Goal: Information Seeking & Learning: Learn about a topic

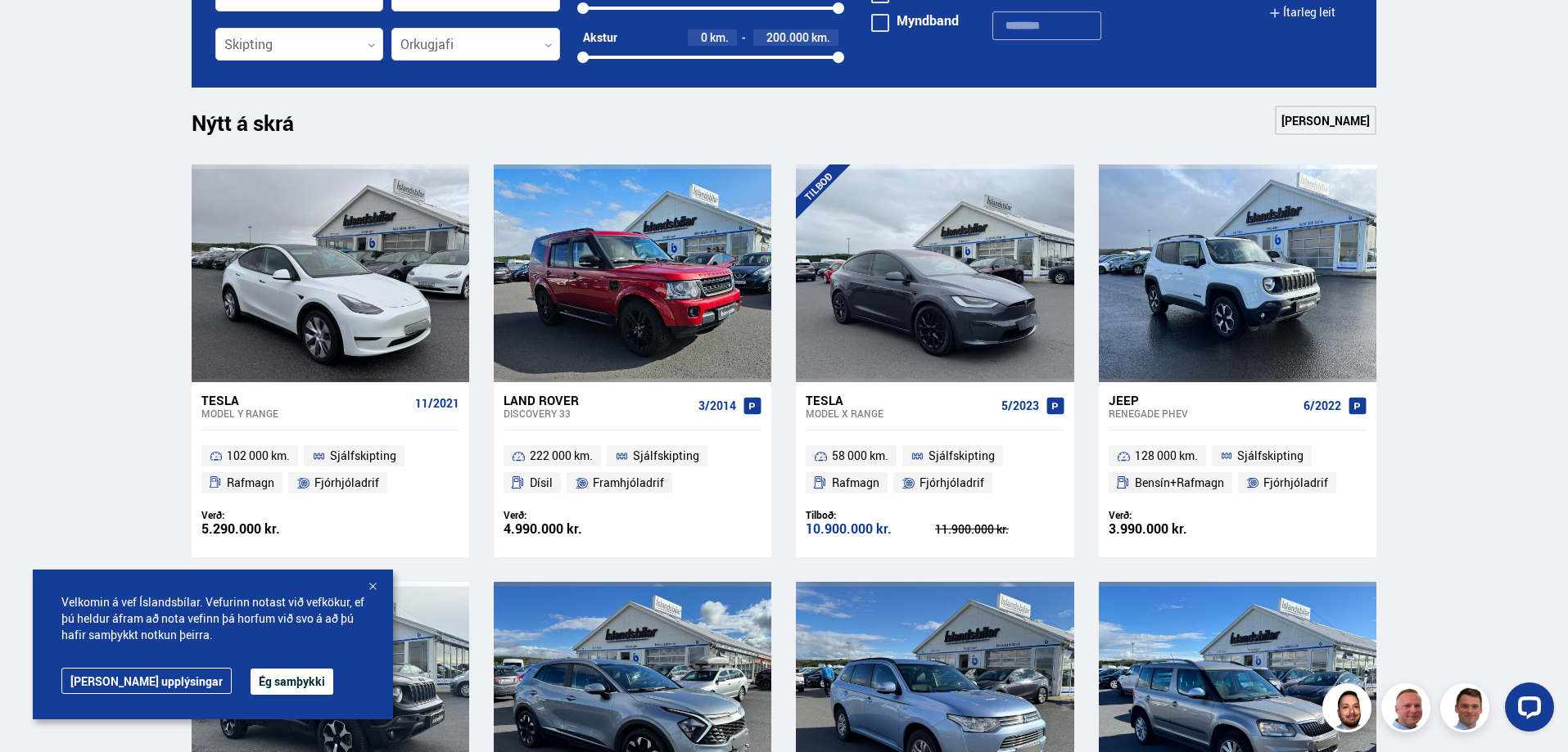
click at [251, 684] on button "Ég samþykki" at bounding box center [291, 682] width 83 height 26
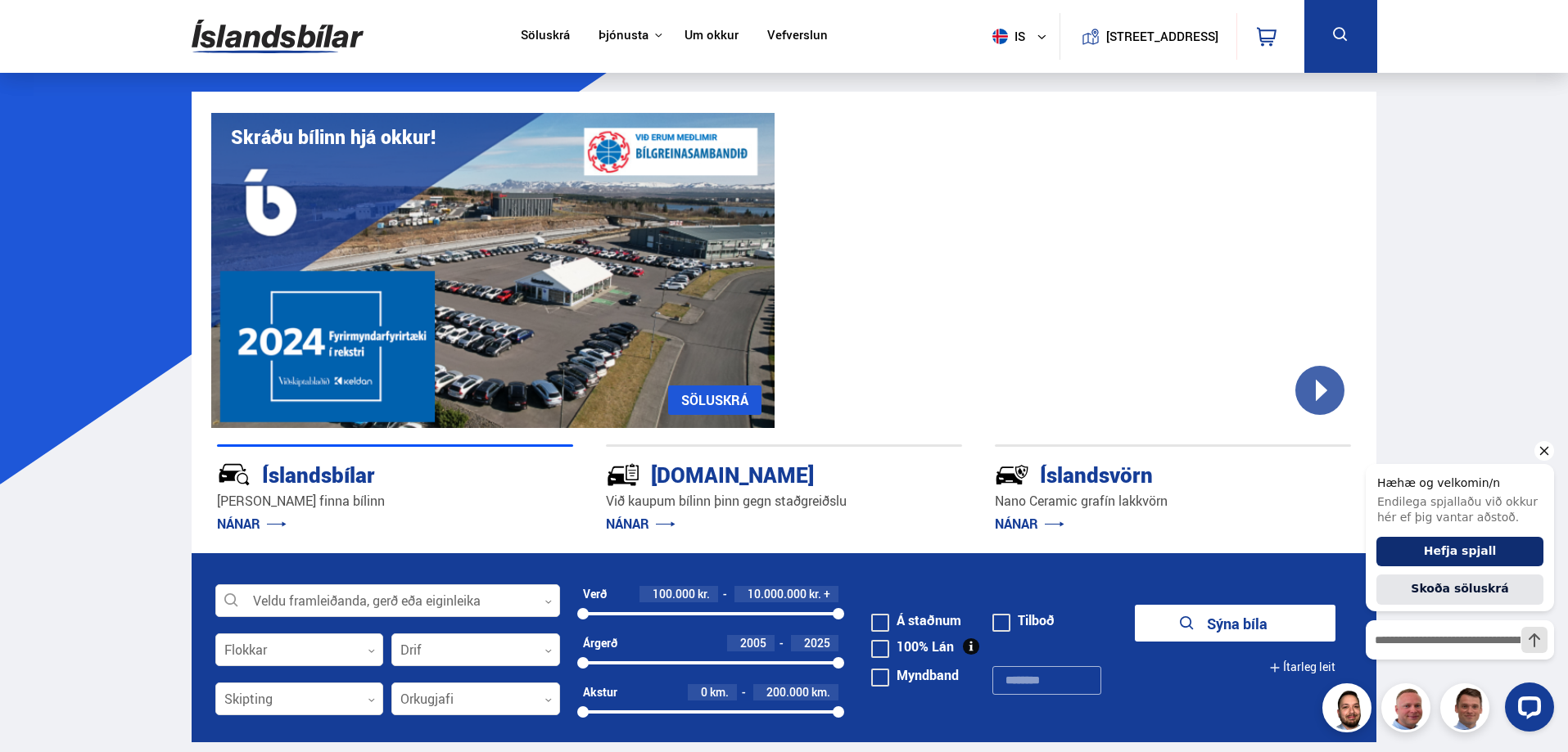
click at [1448, 559] on button "Hefja spjall" at bounding box center [1460, 552] width 167 height 30
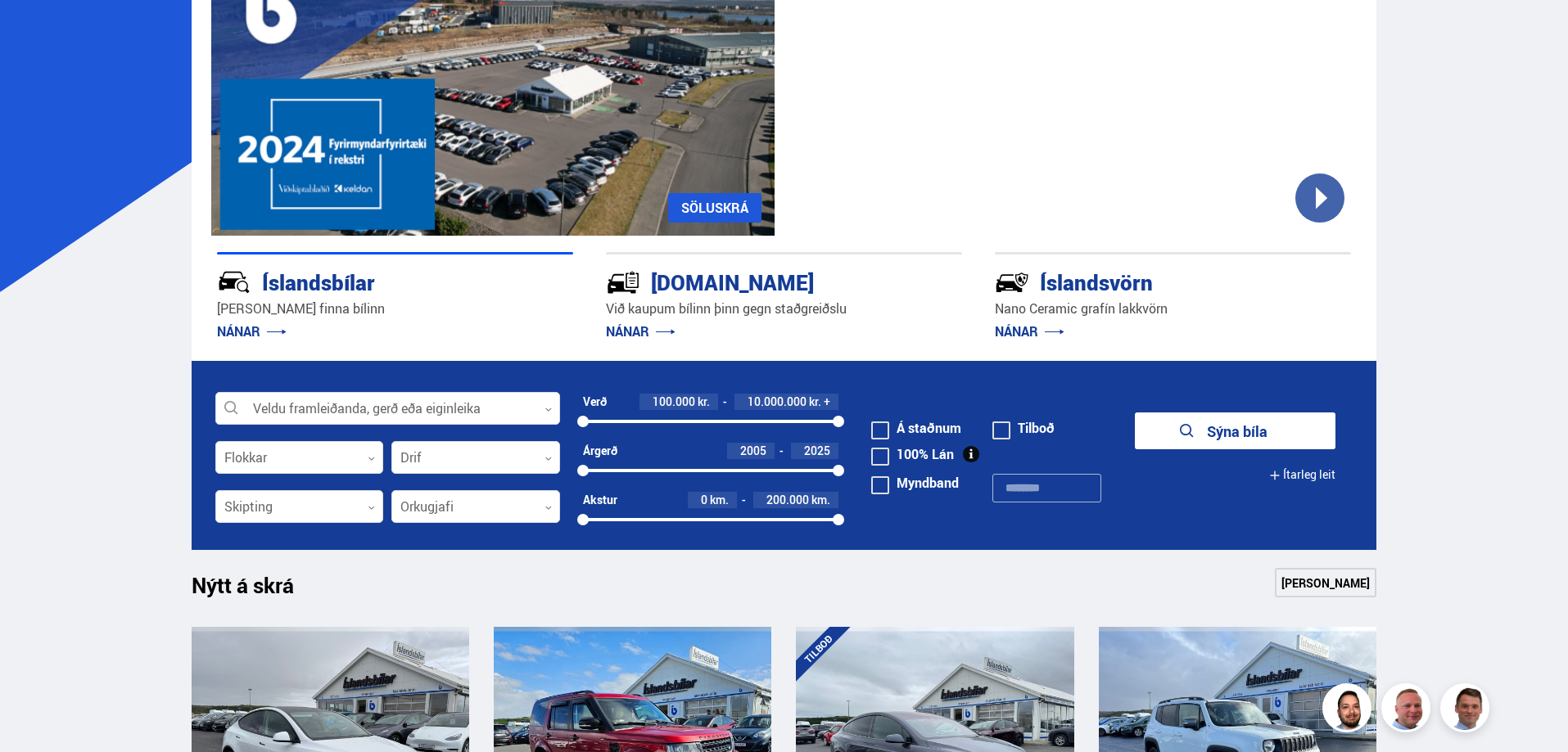
scroll to position [164, 0]
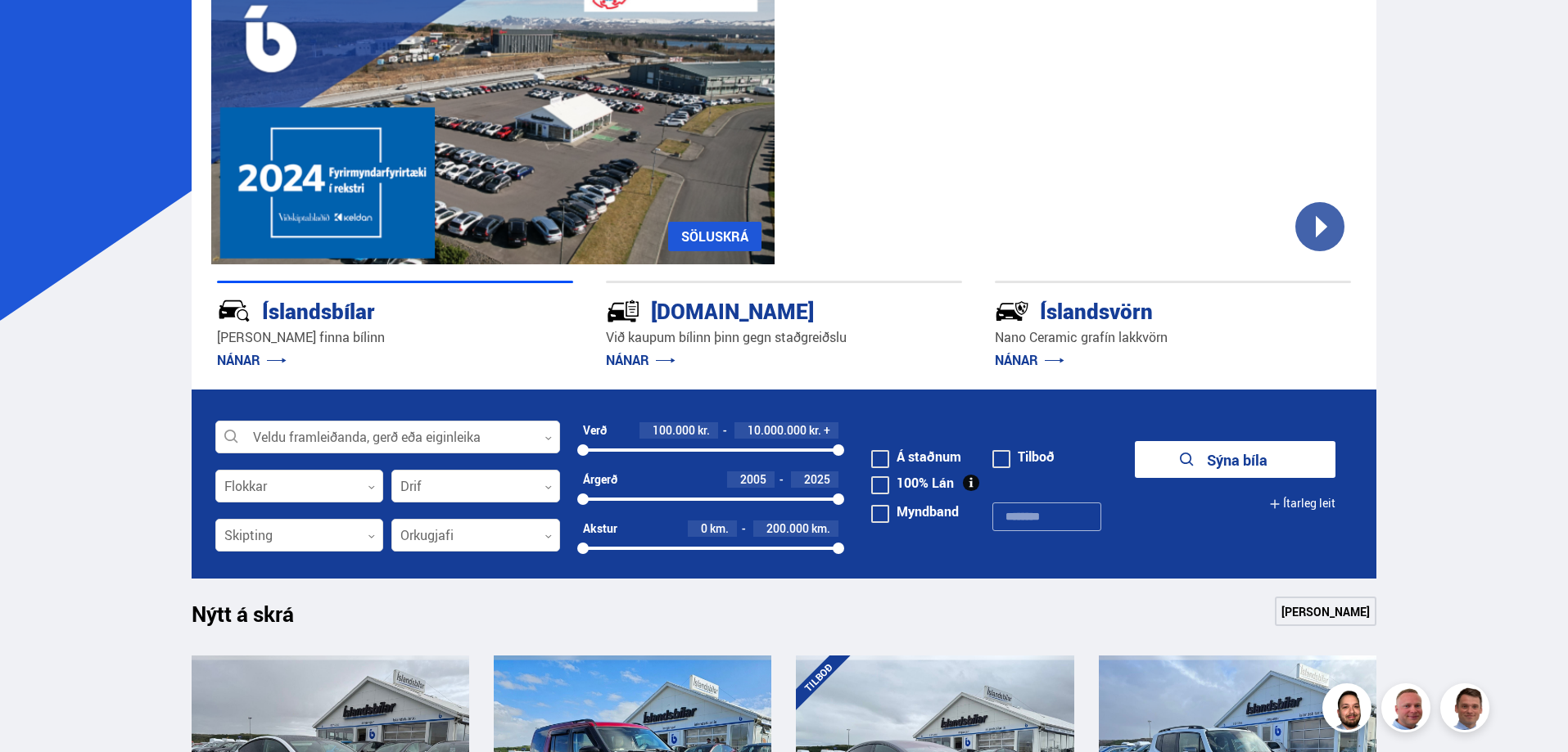
click at [629, 353] on link "NÁNAR" at bounding box center [640, 360] width 70 height 18
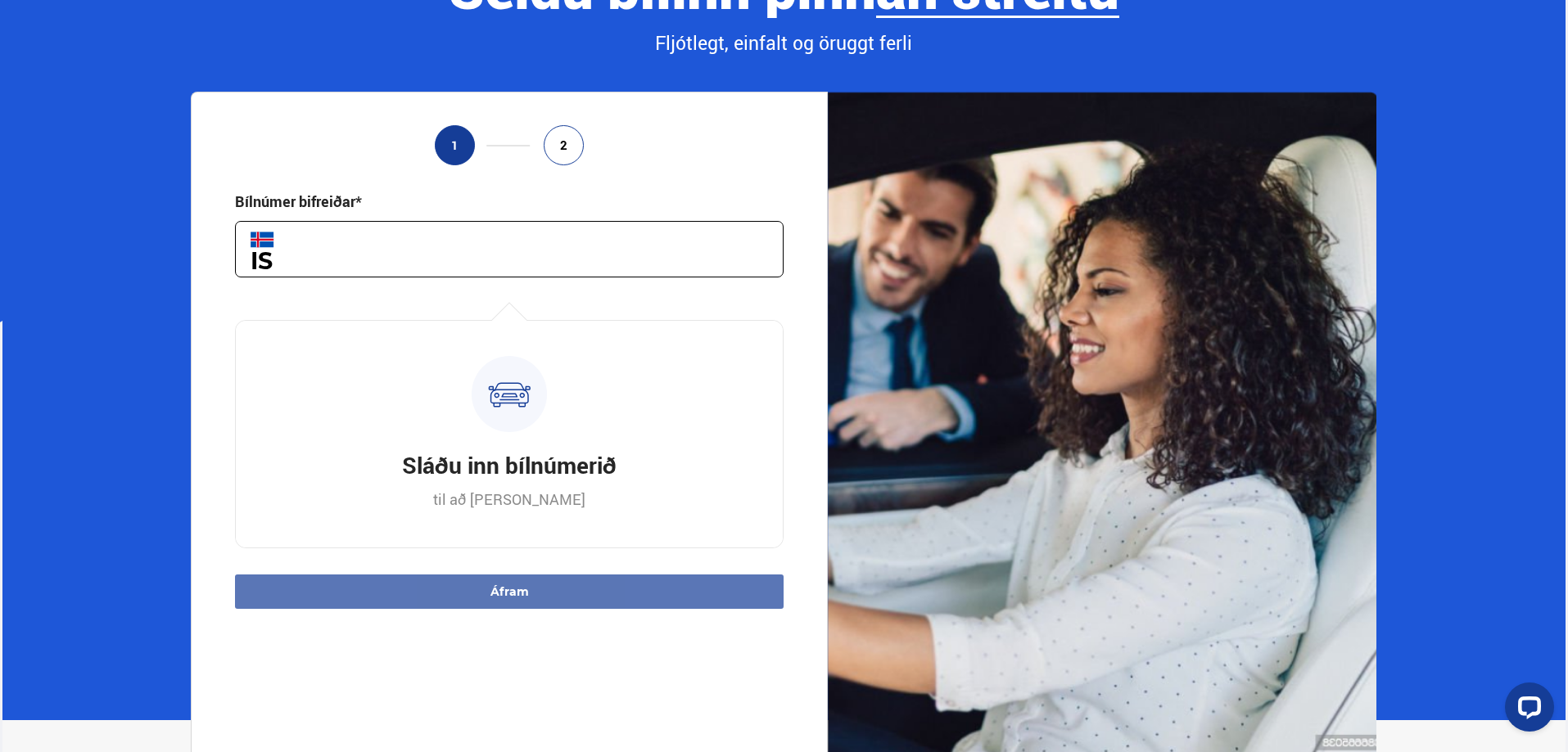
scroll to position [82, 0]
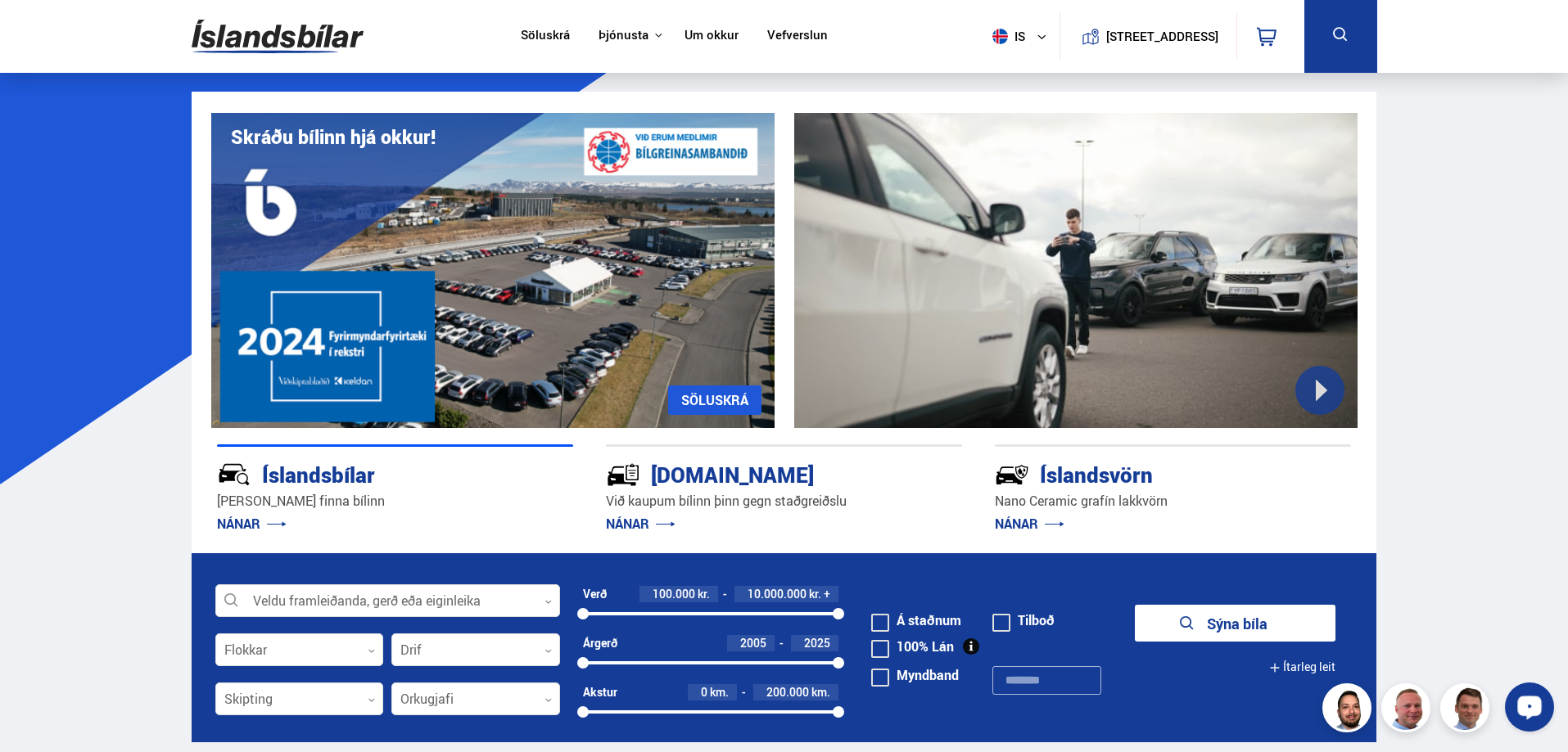
click at [1534, 710] on icon "Opna LiveChat spjallviðmót" at bounding box center [1530, 706] width 16 height 11
